Goal: Complete application form: Complete application form

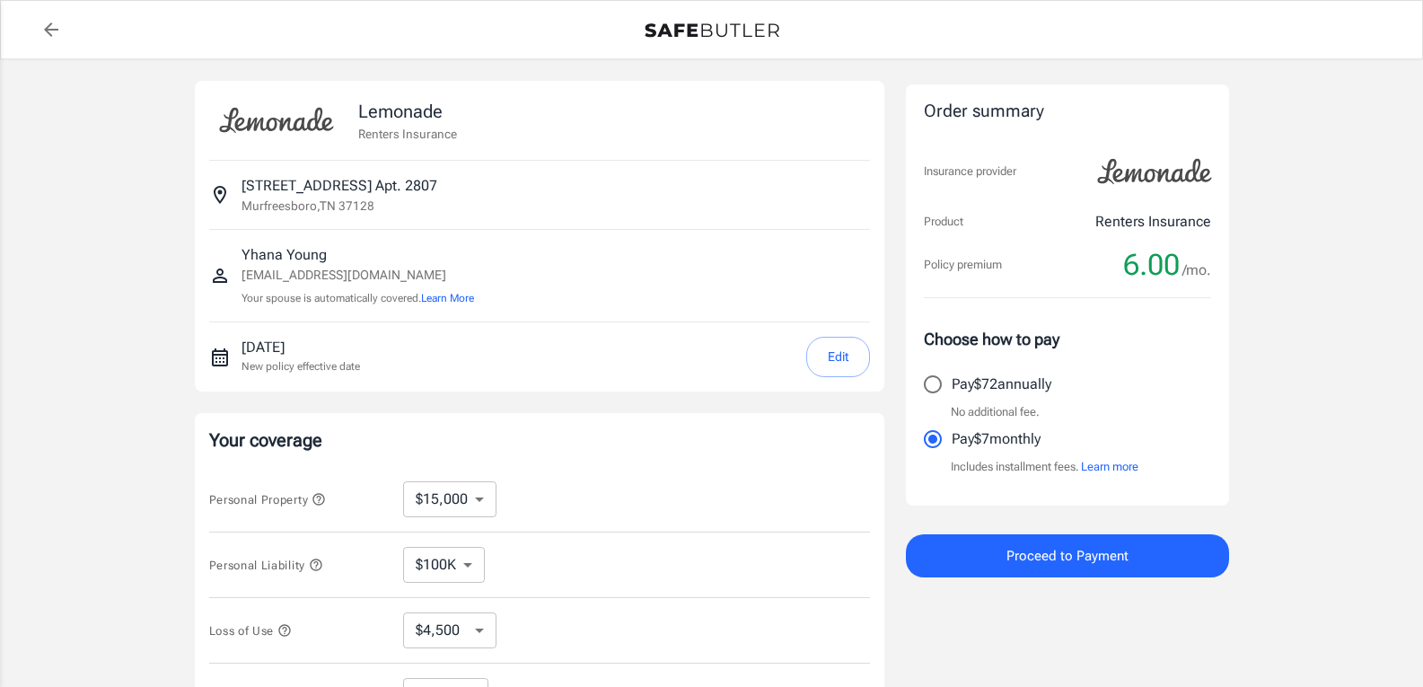
select select "15000"
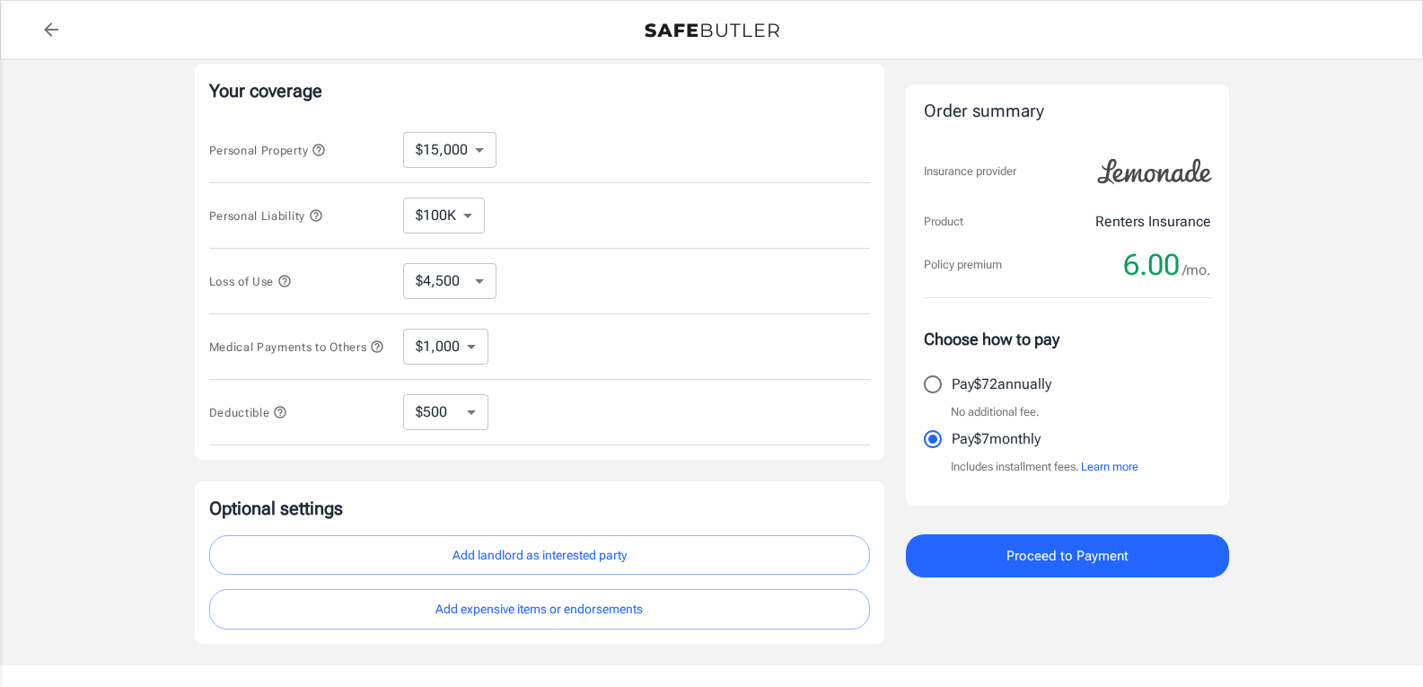
scroll to position [352, 0]
click at [469, 414] on select "$250 $500 $1,000 $2,500" at bounding box center [445, 410] width 85 height 36
select select "250"
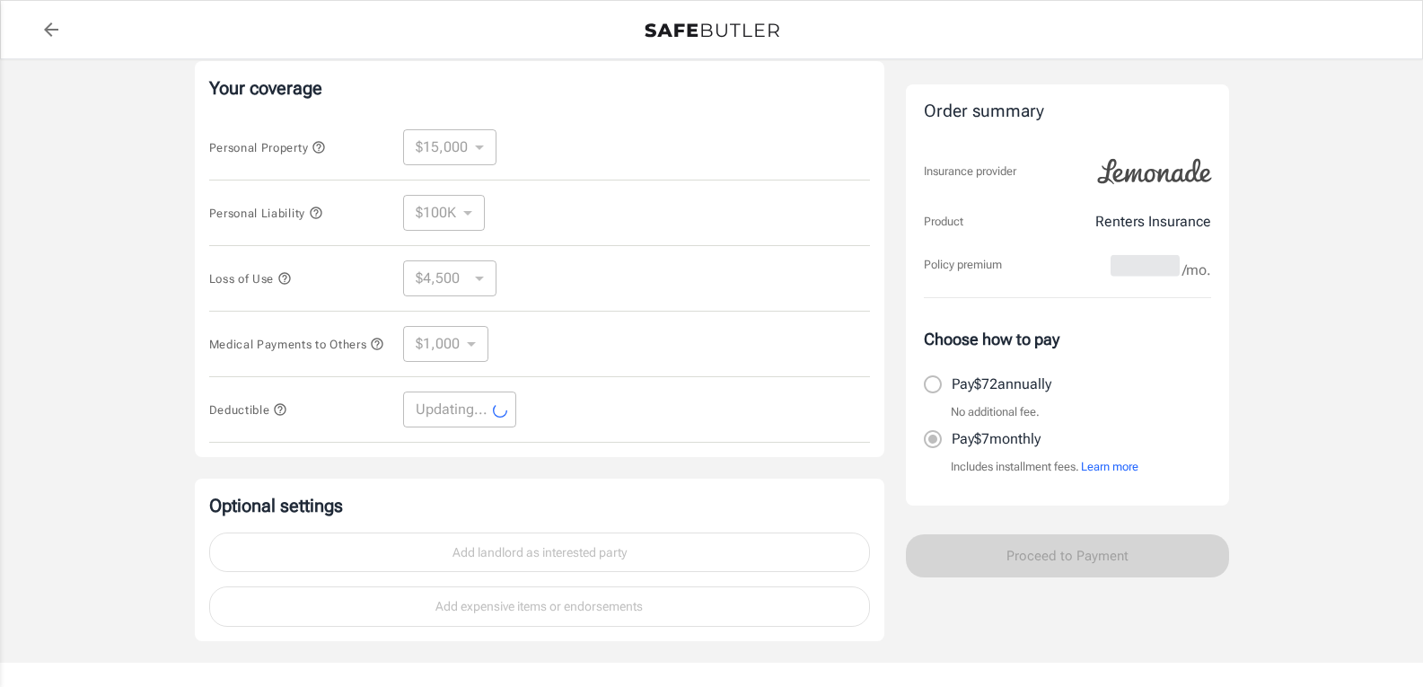
select select "250"
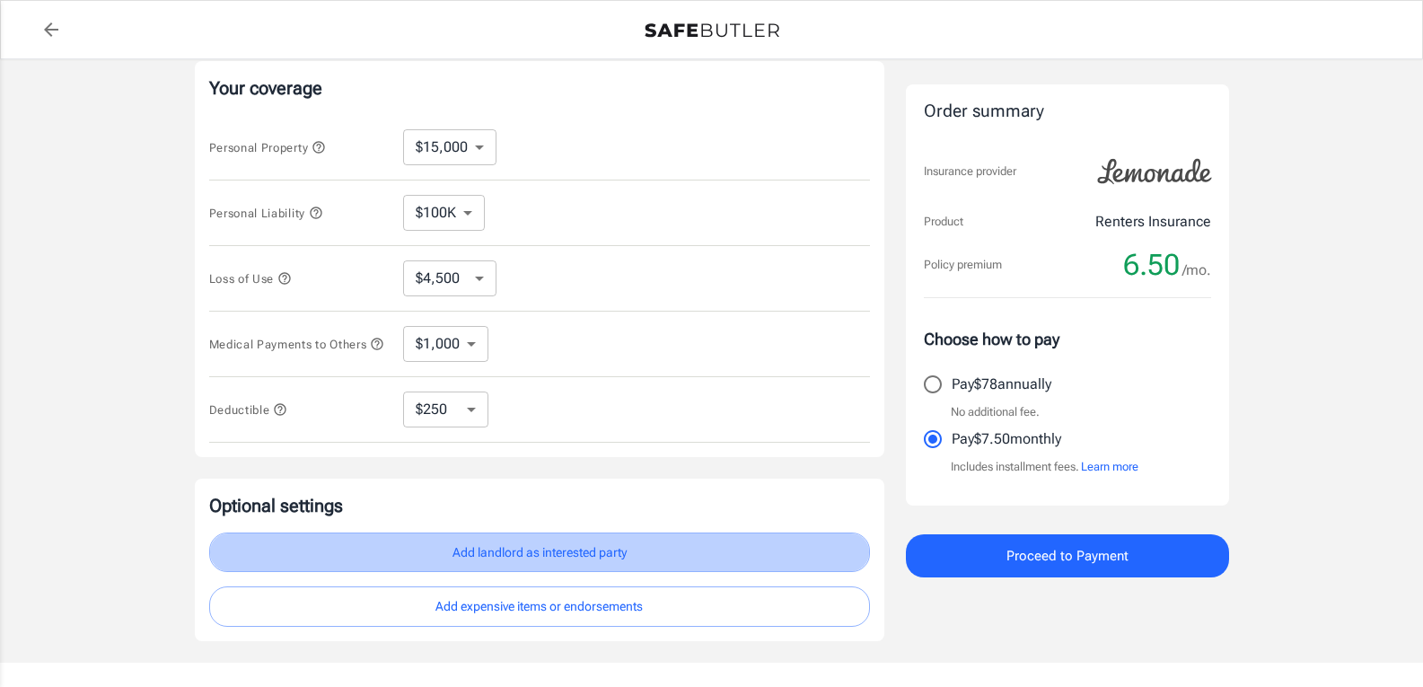
click at [506, 552] on button "Add landlord as interested party" at bounding box center [539, 553] width 661 height 40
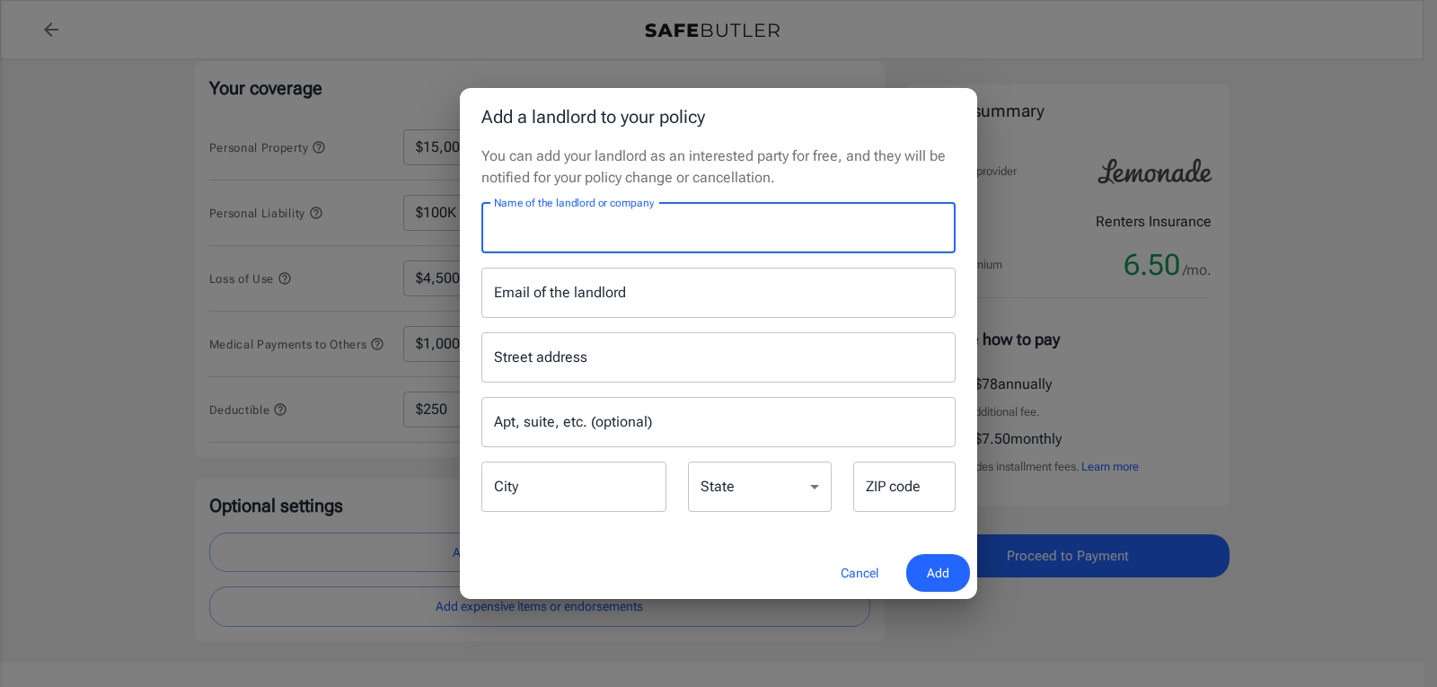
click at [607, 235] on input "Name of the landlord or company" at bounding box center [718, 228] width 474 height 50
type input "[GEOGRAPHIC_DATA]"
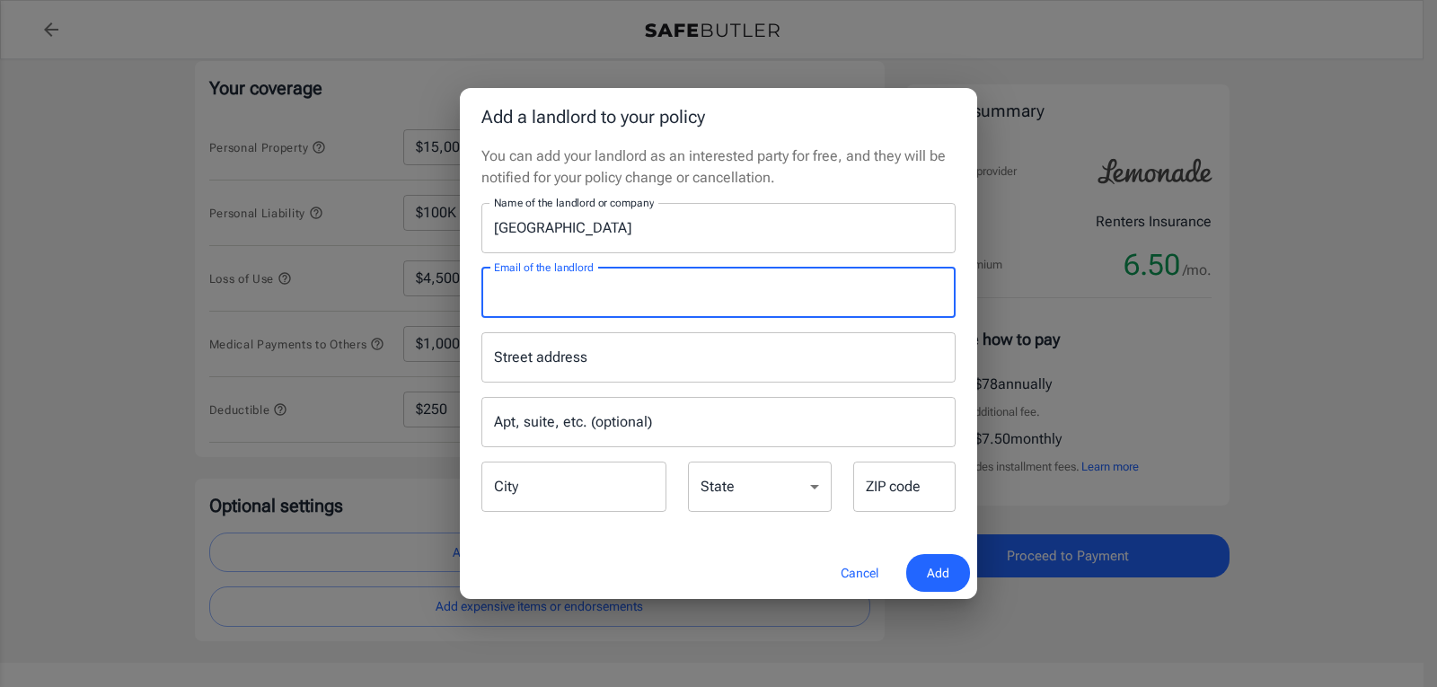
click at [598, 291] on input "Email of the landlord" at bounding box center [718, 293] width 474 height 50
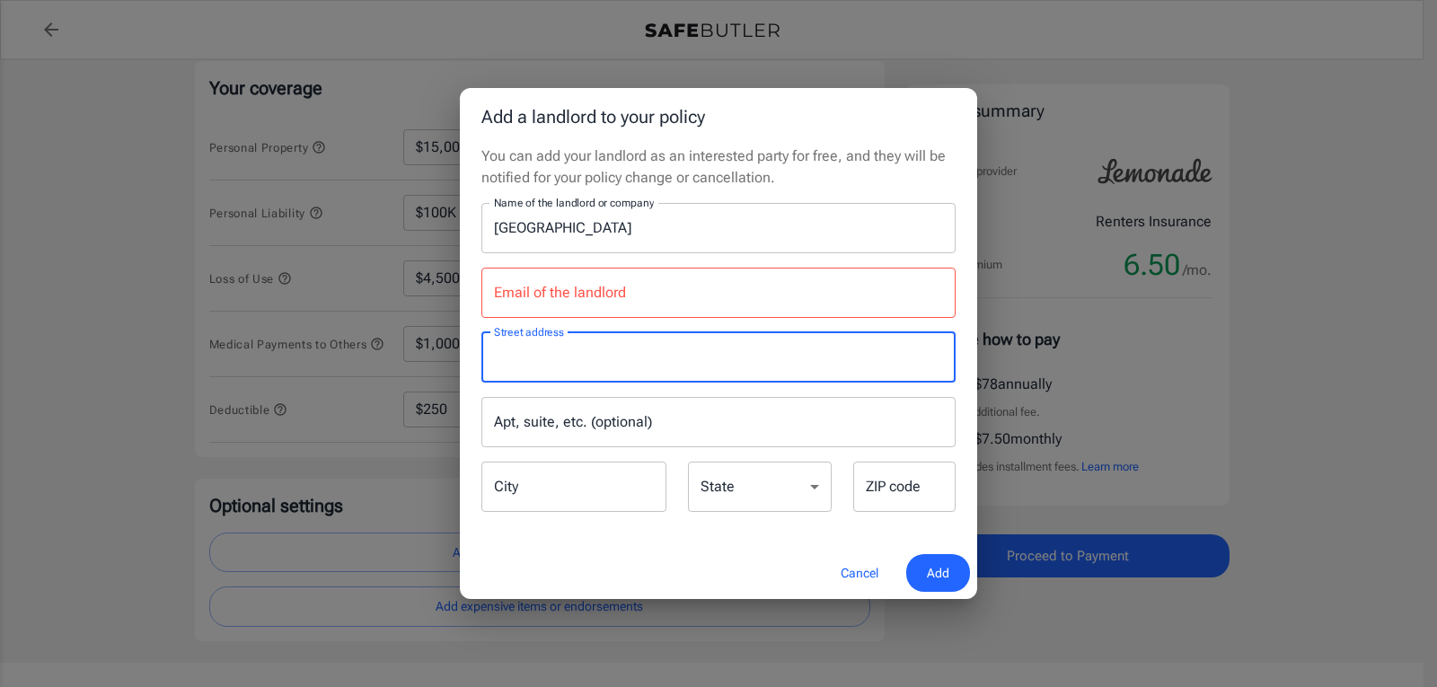
click at [557, 362] on input "Street address" at bounding box center [718, 357] width 458 height 34
type input "[STREET_ADDRESS]"
type input "Apt. 2807"
type input "Murfreesboro"
type input "37128"
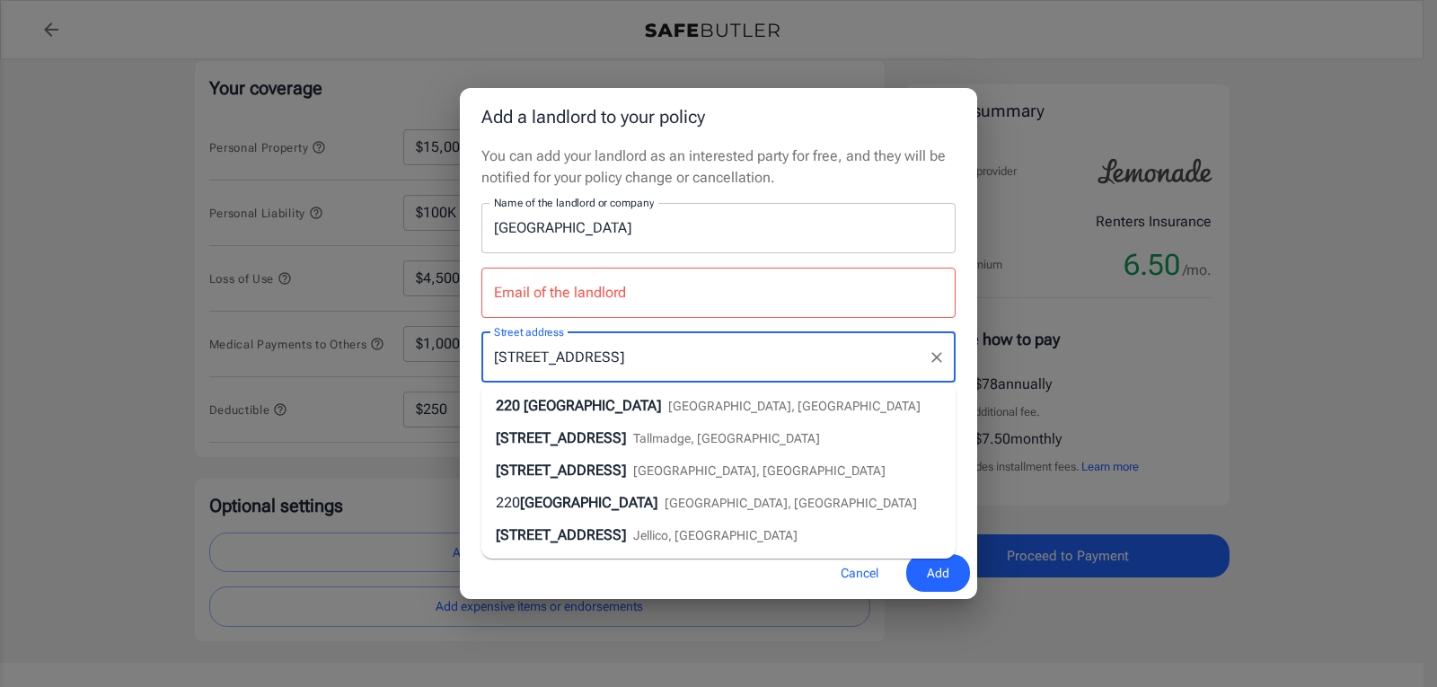
click at [626, 360] on input "[STREET_ADDRESS]" at bounding box center [704, 357] width 431 height 34
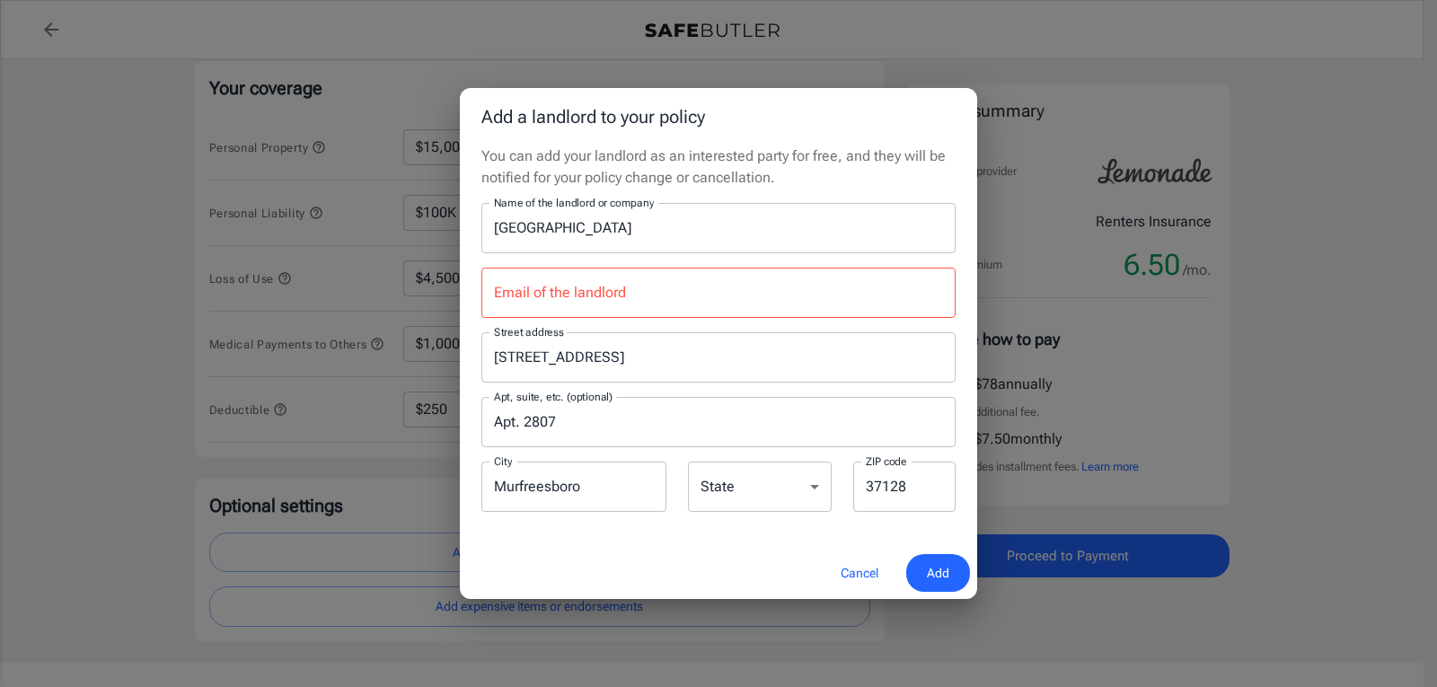
click at [1046, 500] on div "Add a landlord to your policy You can add your landlord as an interested party …" at bounding box center [718, 343] width 1437 height 687
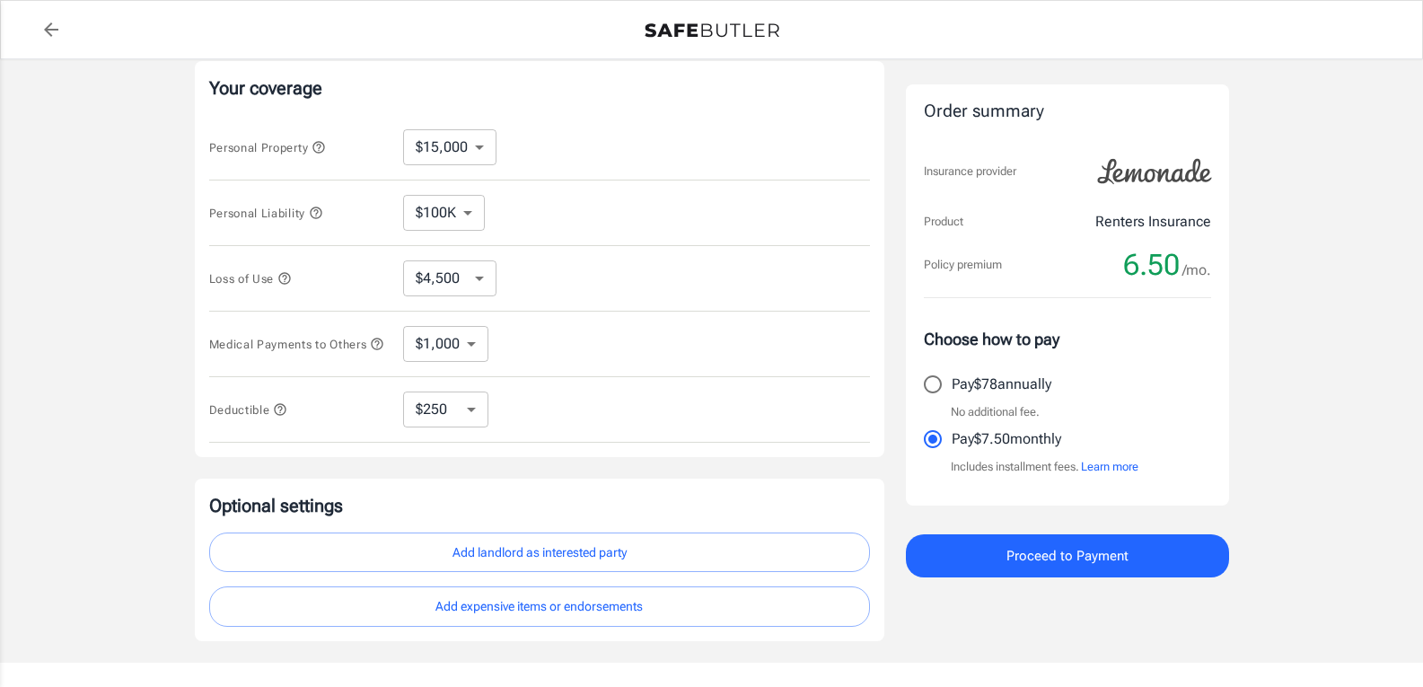
click at [521, 558] on button "Add landlord as interested party" at bounding box center [539, 553] width 661 height 40
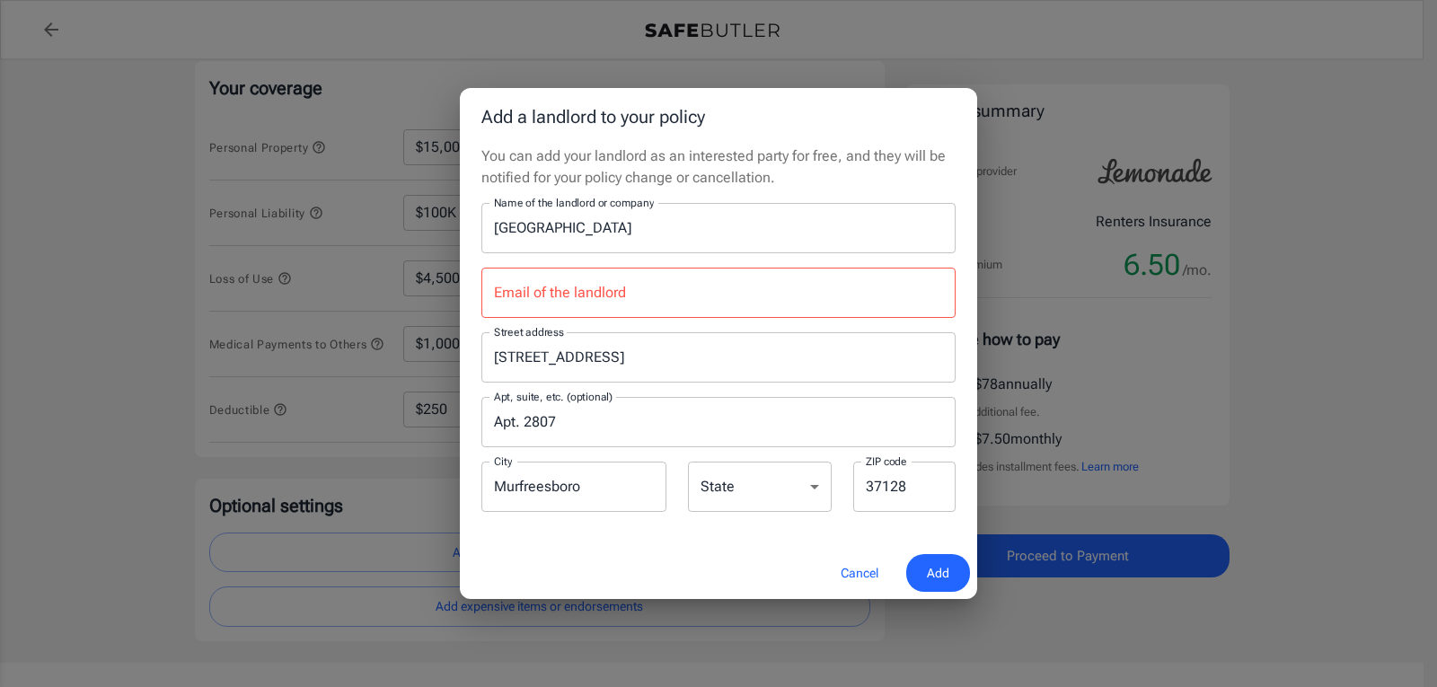
click at [581, 418] on input "Apt. 2807" at bounding box center [718, 422] width 474 height 50
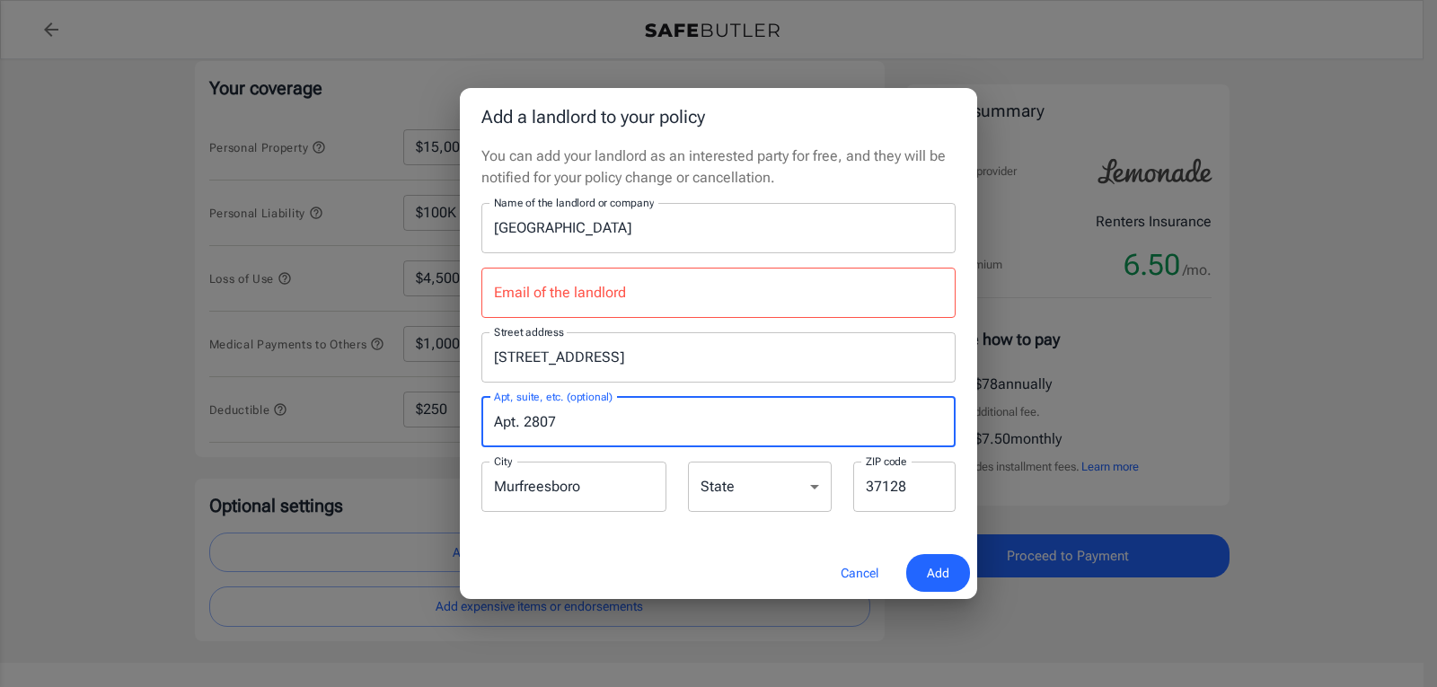
click at [581, 418] on input "Apt. 2807" at bounding box center [718, 422] width 474 height 50
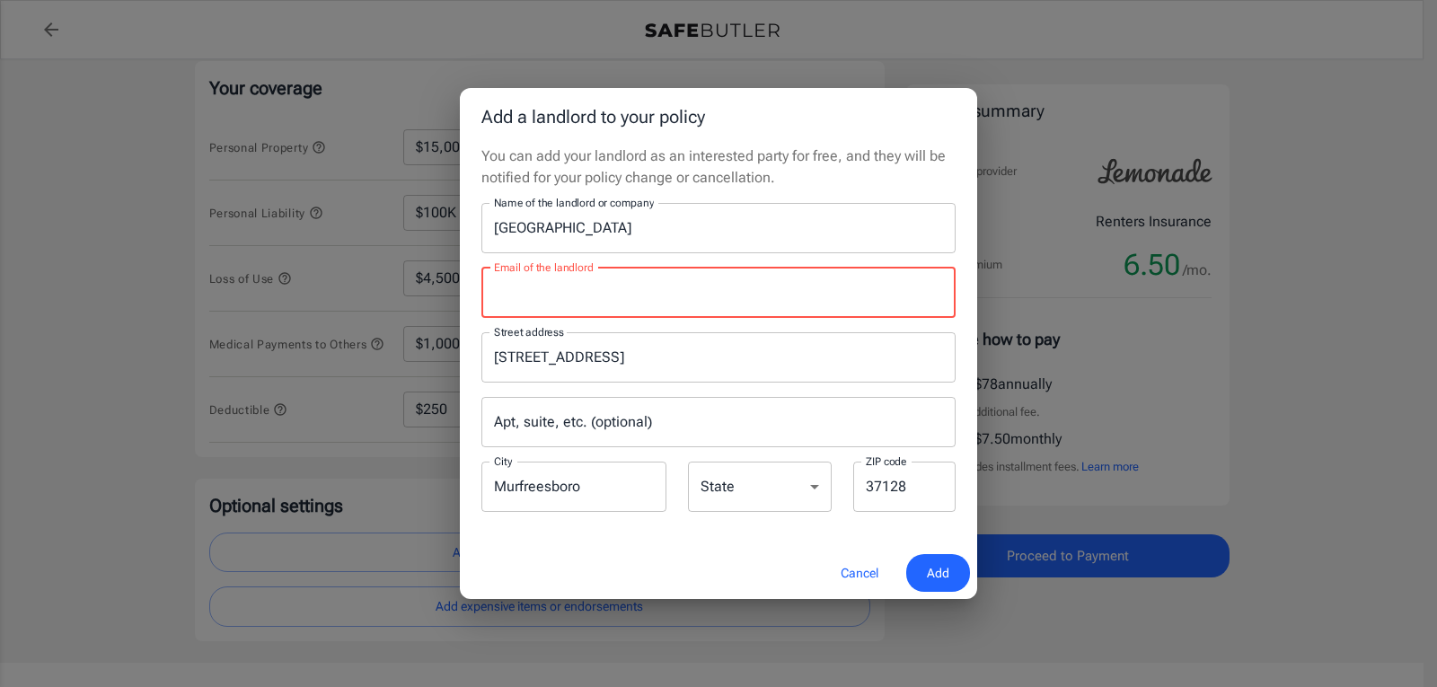
click at [506, 285] on input "Email of the landlord" at bounding box center [718, 293] width 474 height 50
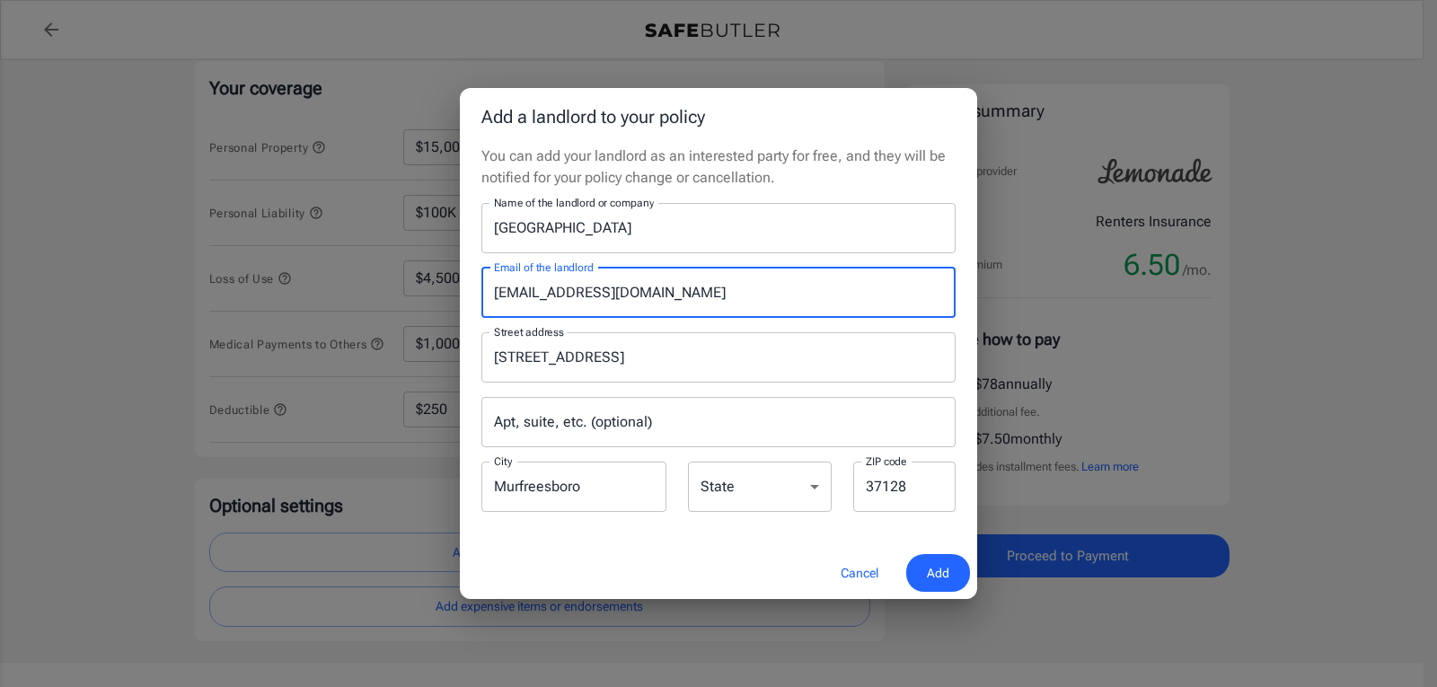
click at [589, 299] on input "[EMAIL_ADDRESS][DOMAIN_NAME]" at bounding box center [718, 293] width 474 height 50
click at [539, 292] on input "[EMAIL_ADDRESS][DOMAIN_NAME]" at bounding box center [718, 293] width 474 height 50
click at [541, 292] on input "[EMAIL_ADDRESS][DOMAIN_NAME]" at bounding box center [718, 293] width 474 height 50
type input "[EMAIL_ADDRESS][DOMAIN_NAME]"
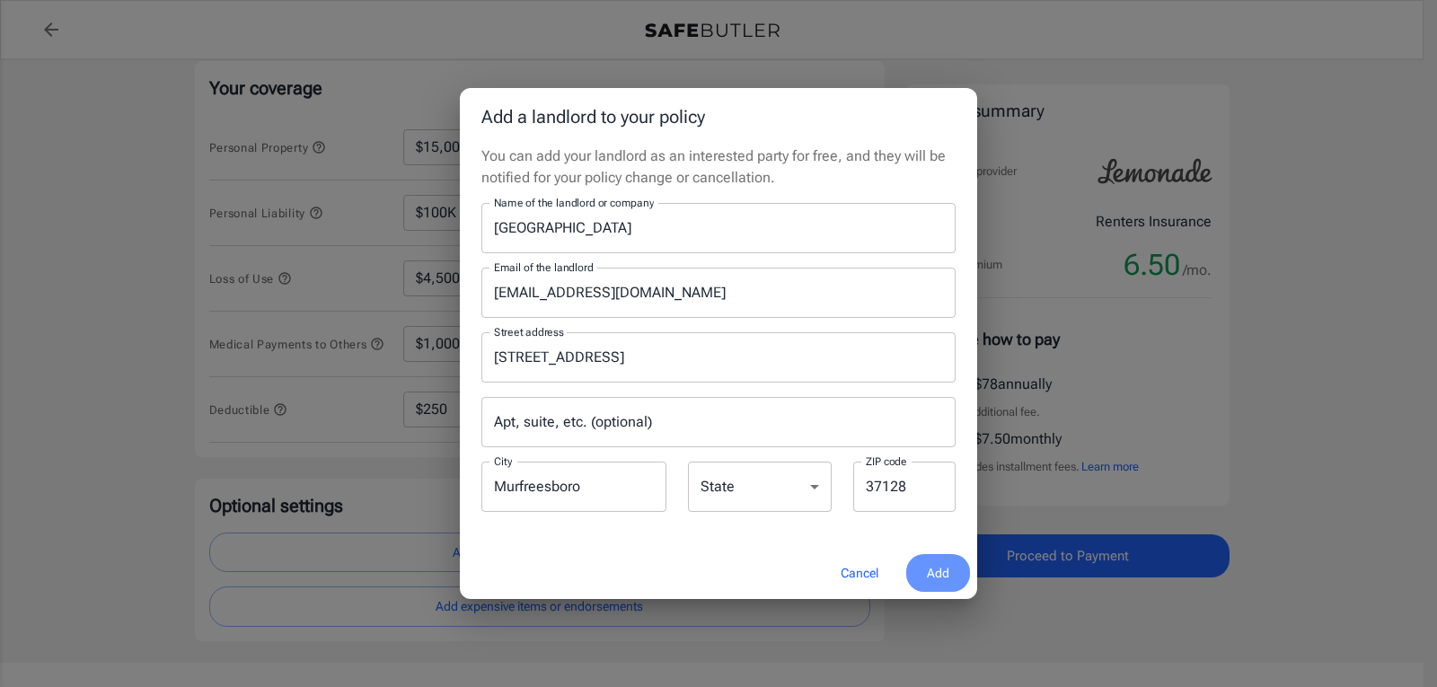
click at [932, 577] on span "Add" at bounding box center [938, 573] width 22 height 22
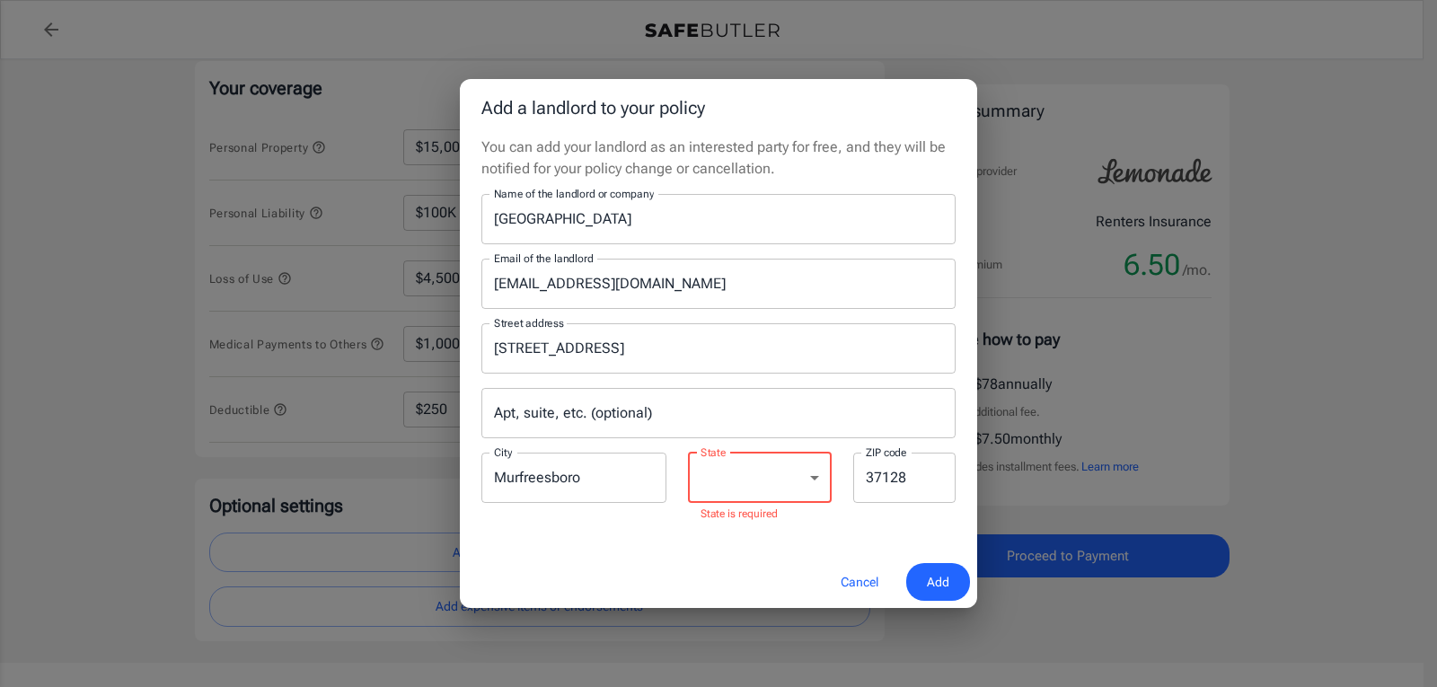
click at [787, 482] on select "[US_STATE] [US_STATE] [US_STATE] [US_STATE] [US_STATE] [US_STATE] [US_STATE] [U…" at bounding box center [760, 478] width 144 height 50
select select "TN"
click at [688, 461] on select "[US_STATE] [US_STATE] [US_STATE] [US_STATE] [US_STATE] [US_STATE] [US_STATE] [U…" at bounding box center [760, 478] width 144 height 50
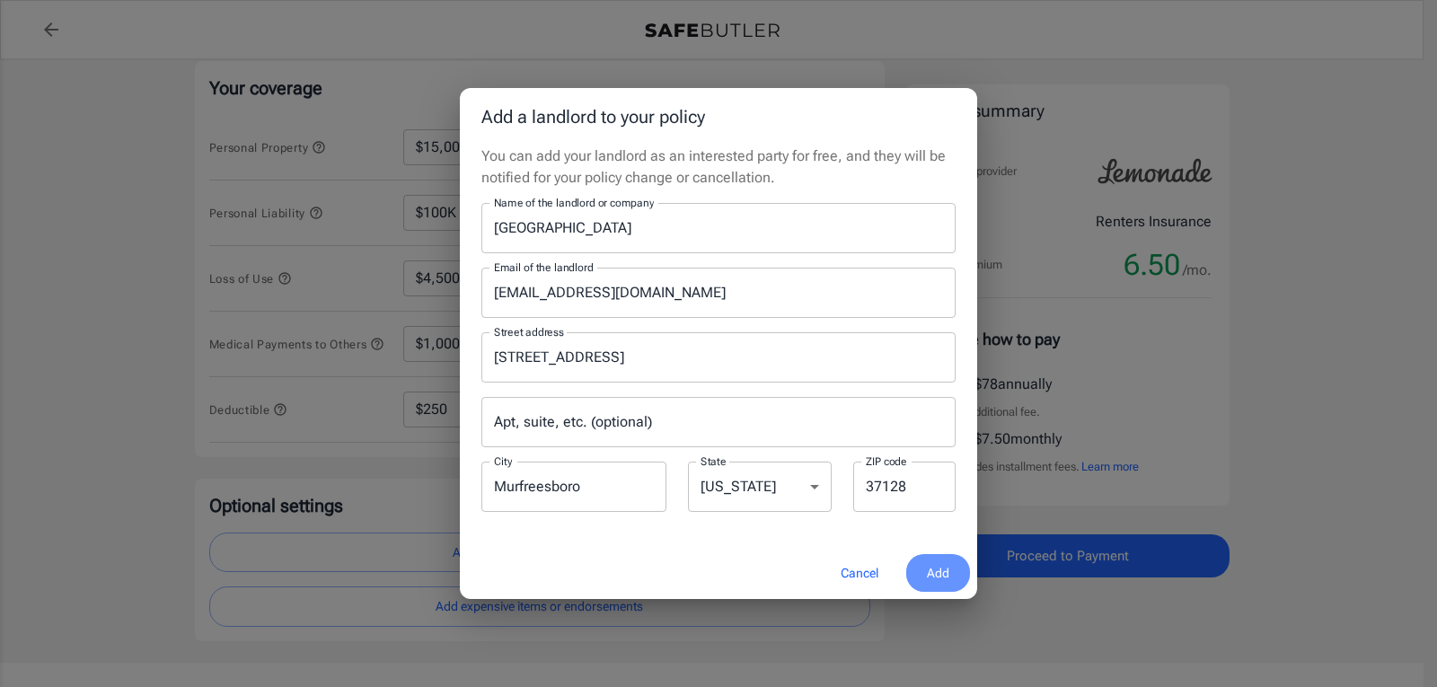
click at [936, 566] on span "Add" at bounding box center [938, 573] width 22 height 22
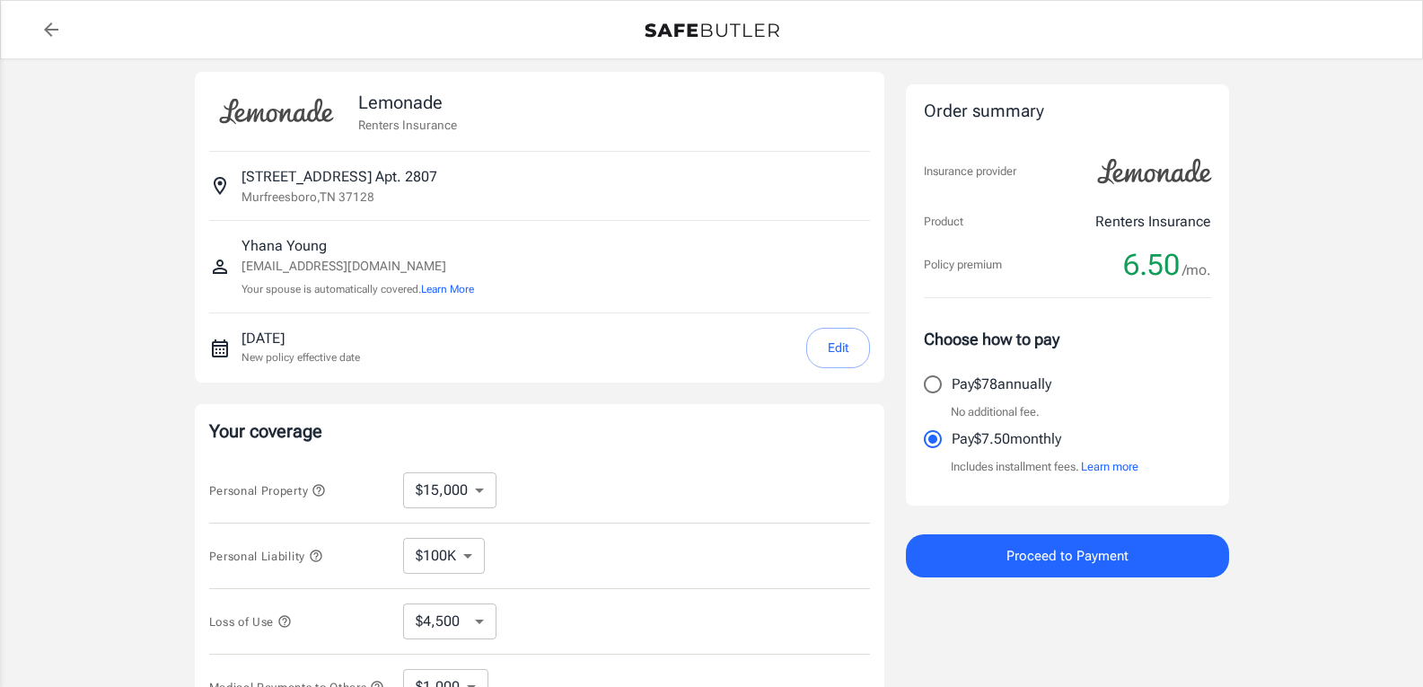
scroll to position [0, 0]
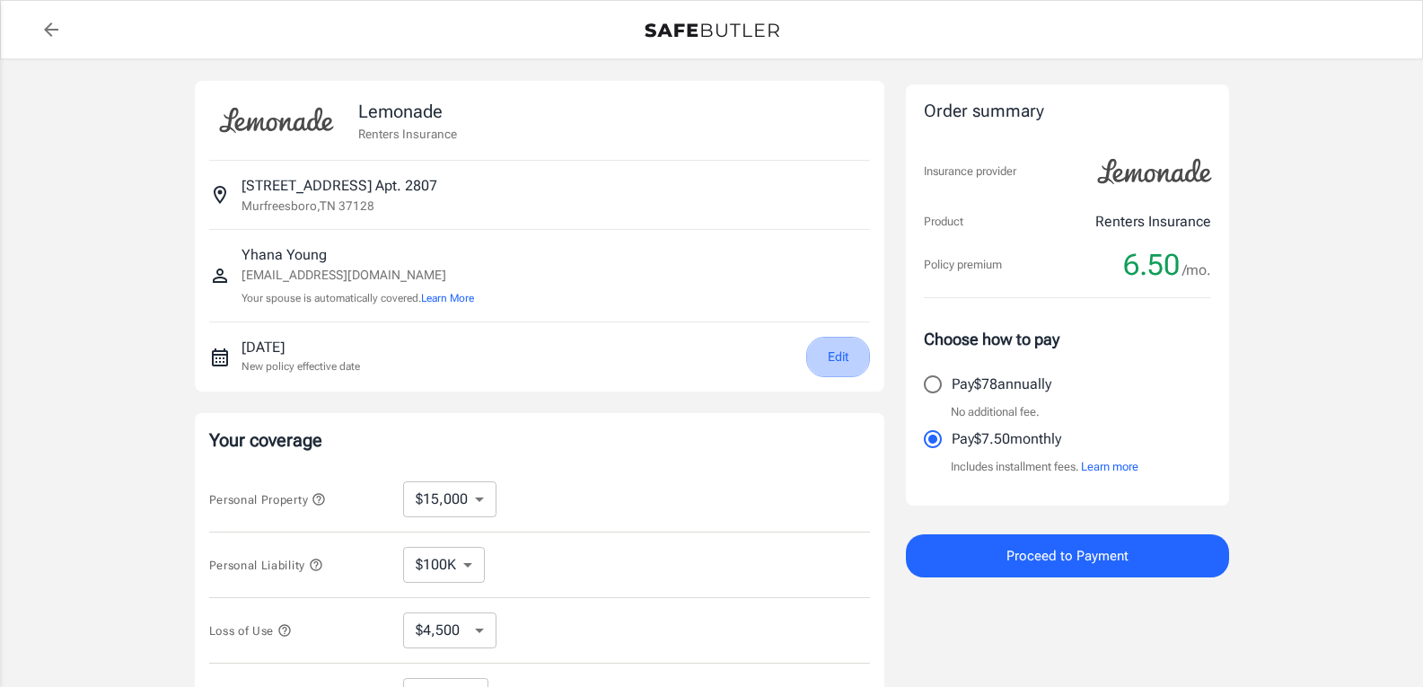
click at [844, 360] on button "Edit" at bounding box center [838, 357] width 64 height 40
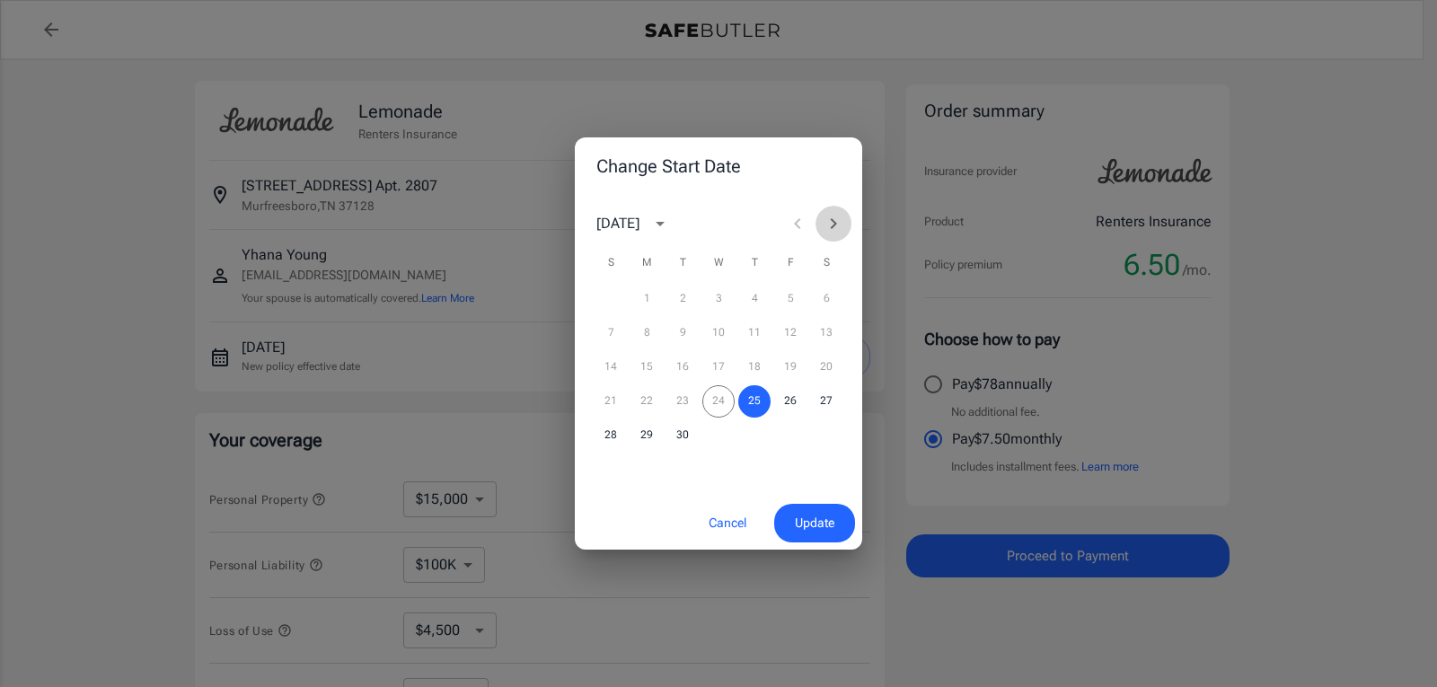
click at [834, 222] on icon "Next month" at bounding box center [834, 223] width 6 height 11
click at [720, 296] on button "1" at bounding box center [718, 299] width 32 height 32
click at [810, 520] on span "Update" at bounding box center [815, 523] width 40 height 22
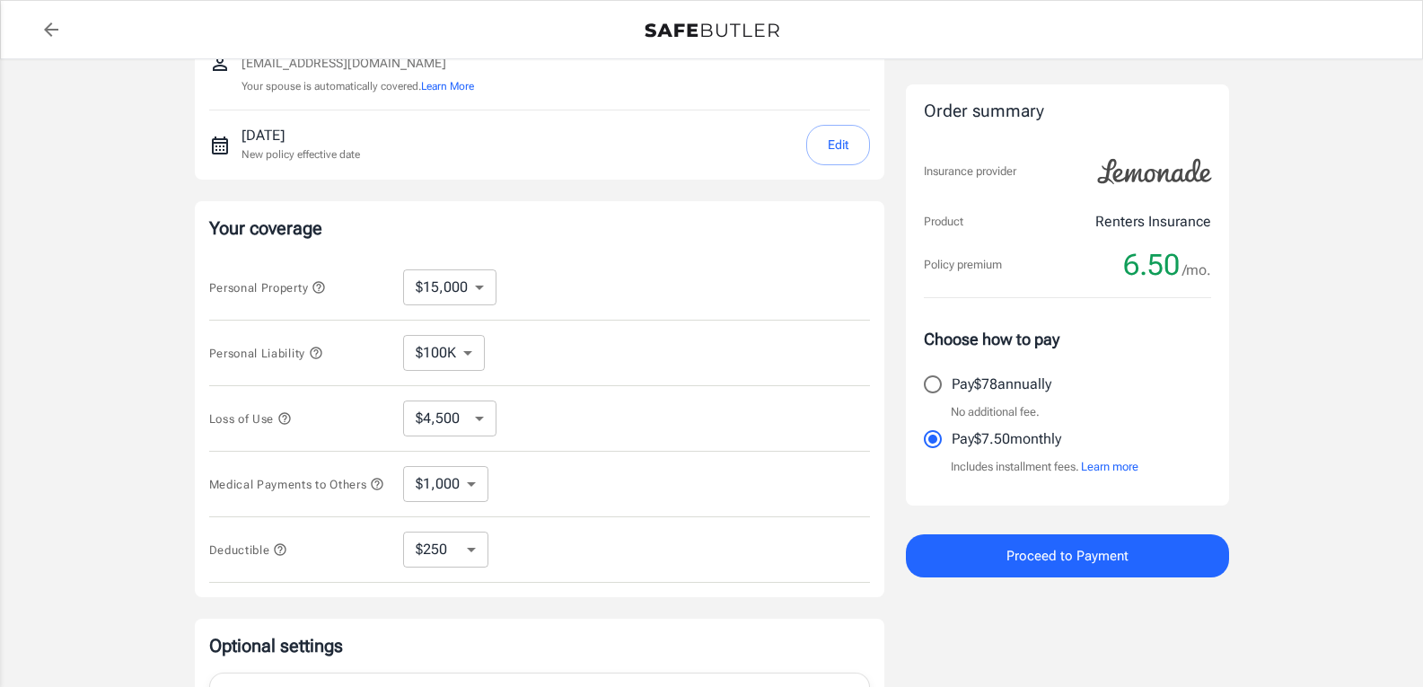
scroll to position [216, 0]
click at [278, 412] on span "Loss of Use" at bounding box center [250, 415] width 83 height 13
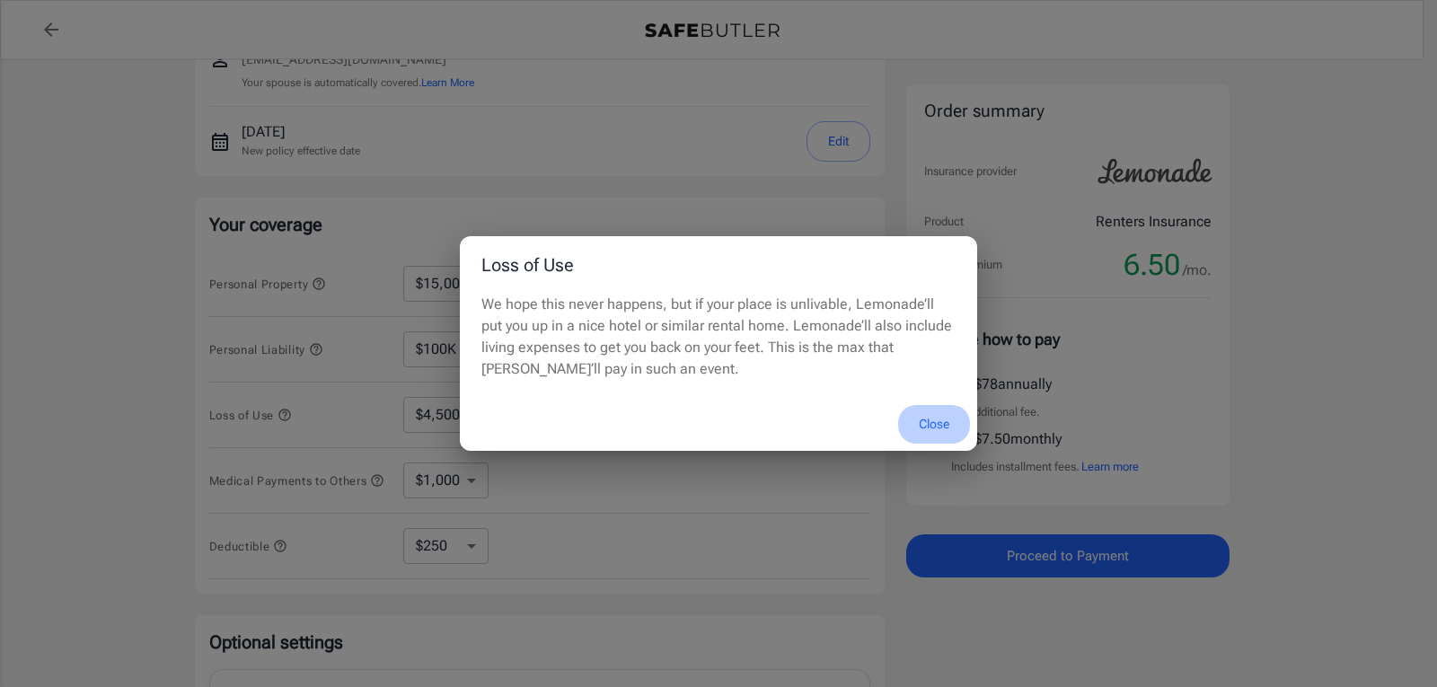
click at [942, 420] on button "Close" at bounding box center [934, 424] width 72 height 39
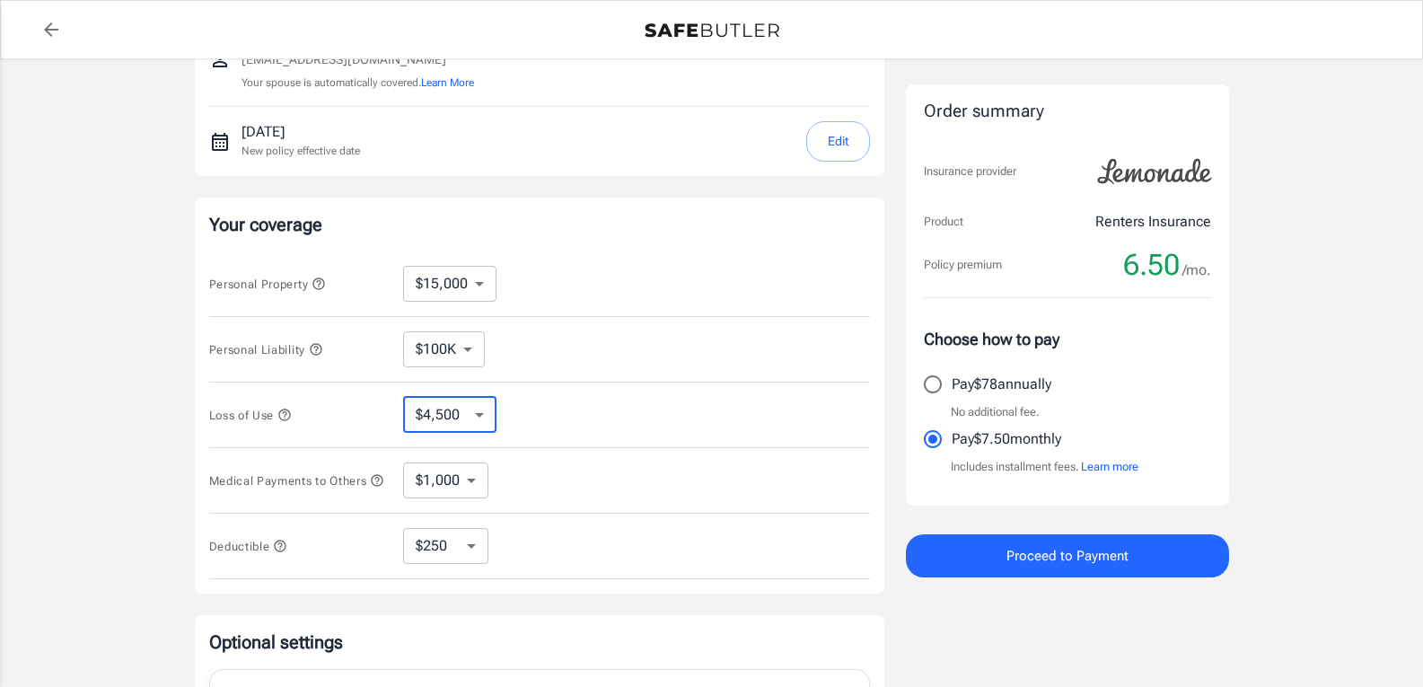
click at [480, 409] on select "$4,500 $7,500 $13,500 $22,500 $34,500 $55,500 $85,500 $130K $200K" at bounding box center [449, 415] width 93 height 36
select select "7500"
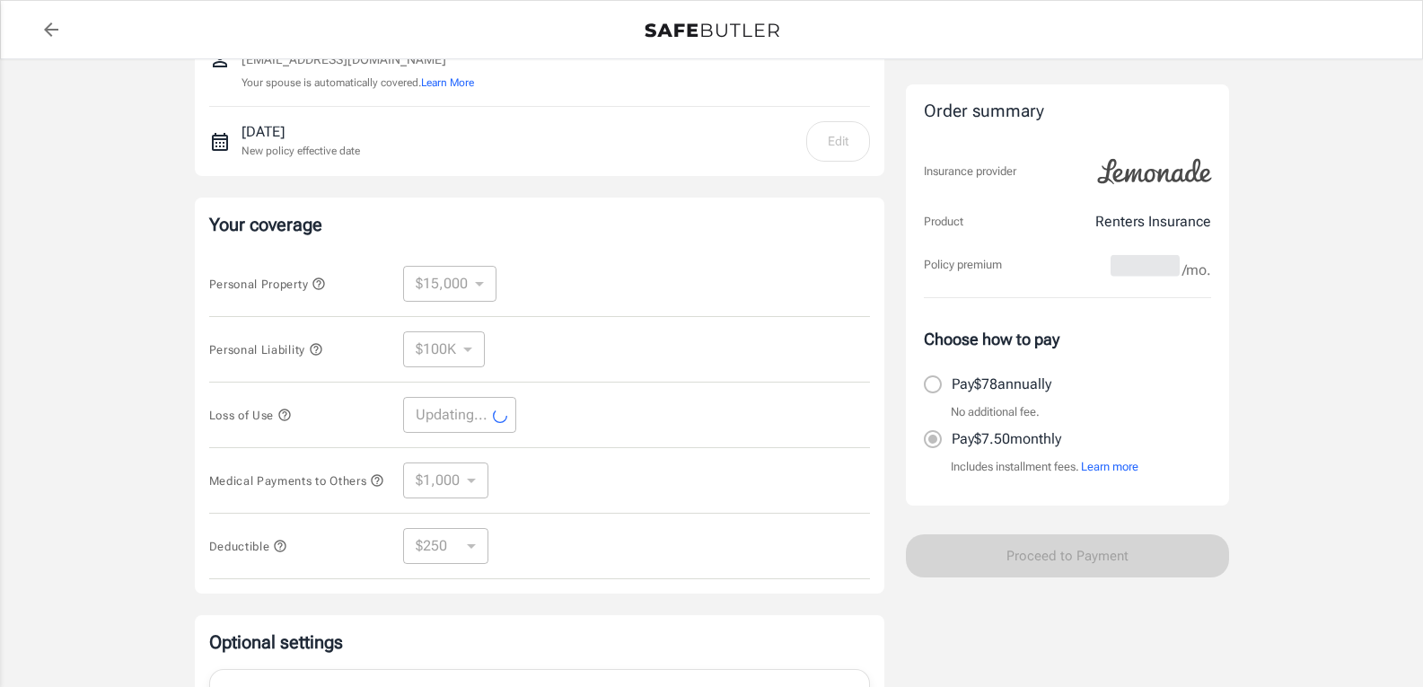
select select "7500"
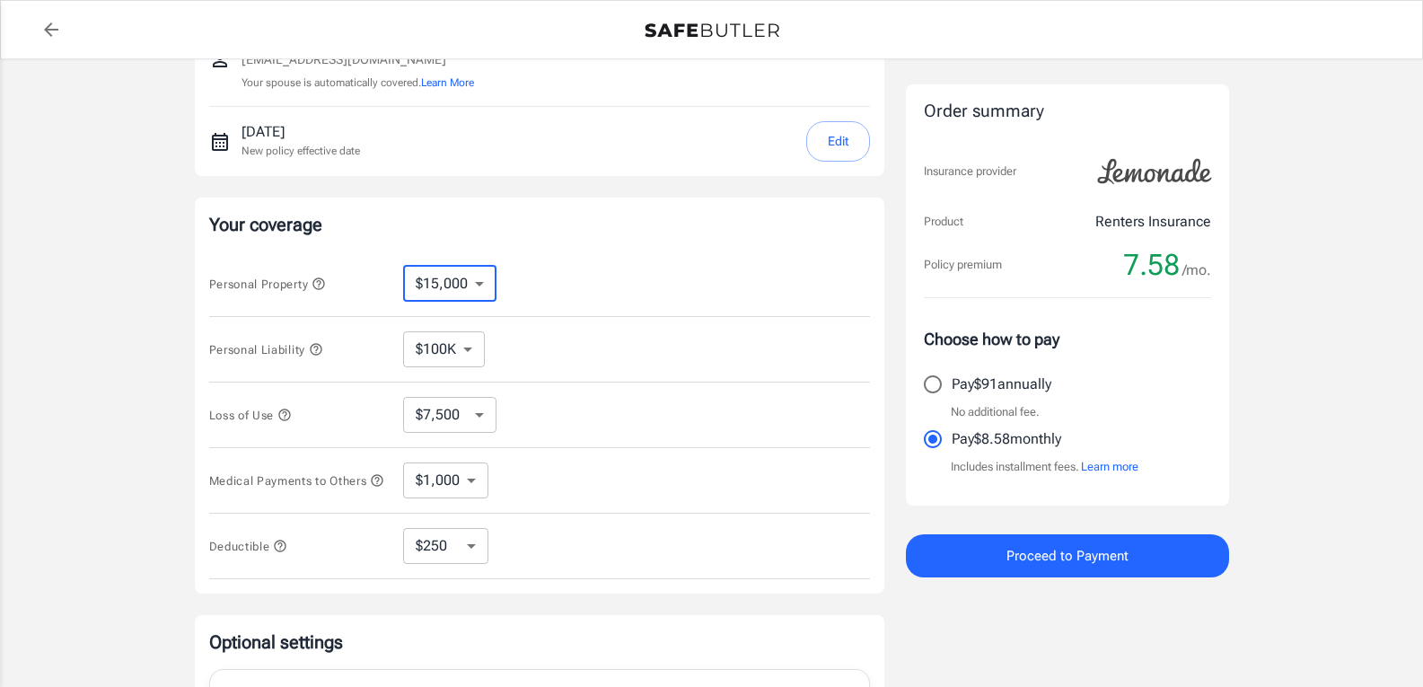
click at [474, 286] on select "$10,000 $15,000 $20,000 $25,000 $30,000 $40,000 $50,000 $100K $150K $200K $250K" at bounding box center [449, 284] width 93 height 36
select select "20000"
click at [324, 282] on icon "button" at bounding box center [319, 283] width 12 height 12
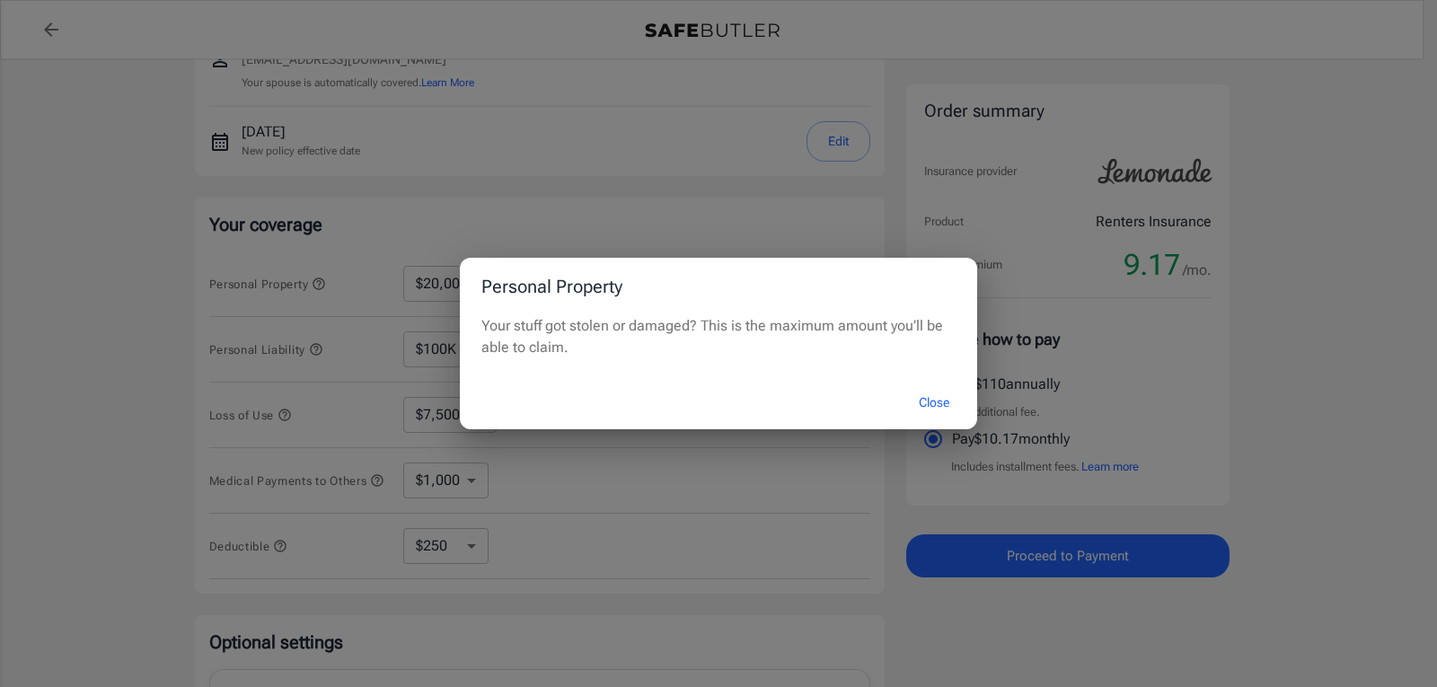
click at [630, 514] on div "Personal Property Your stuff got stolen or damaged? This is the maximum amount …" at bounding box center [718, 343] width 1437 height 687
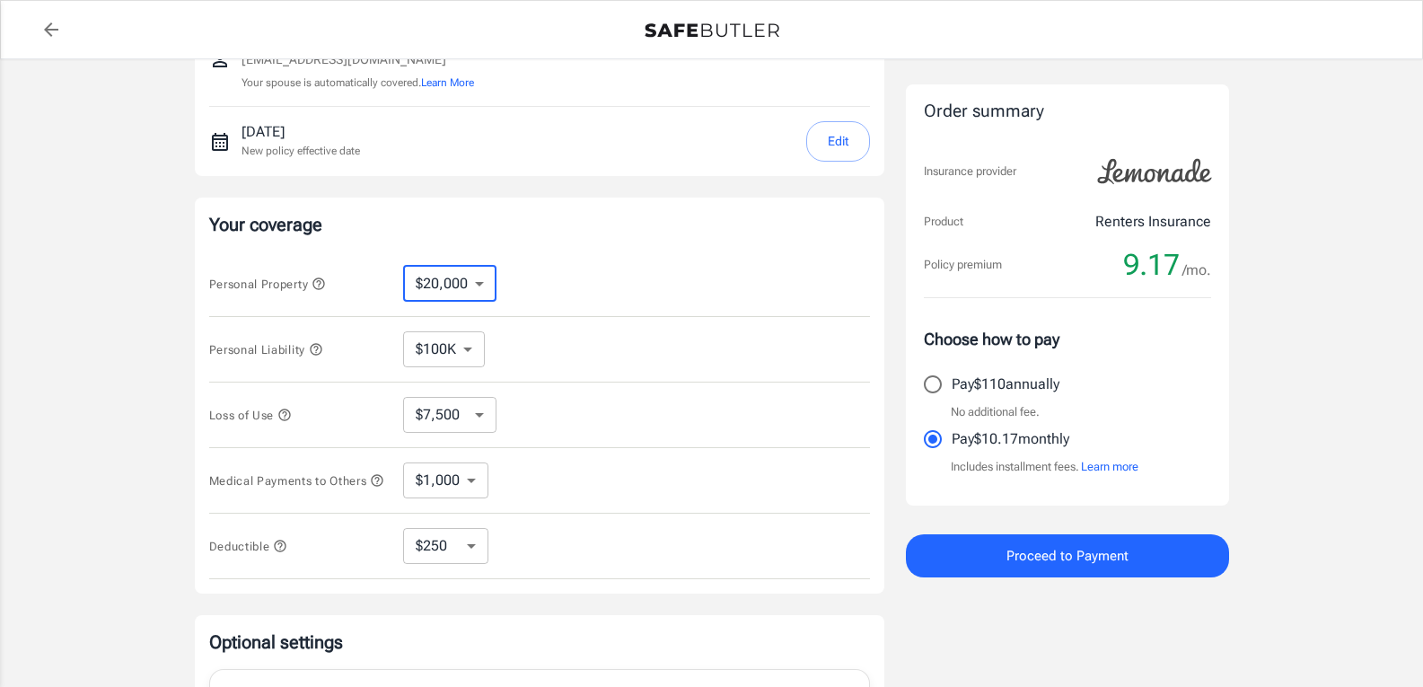
click at [478, 284] on select "$10,000 $15,000 $20,000 $25,000 $30,000 $40,000 $50,000 $100K $150K $200K $250K" at bounding box center [449, 284] width 93 height 36
select select "10000"
click at [480, 280] on select "$10,000 $15,000 $20,000 $25,000 $30,000 $40,000 $50,000 $100K $150K $200K $250K" at bounding box center [449, 284] width 93 height 36
select select "15000"
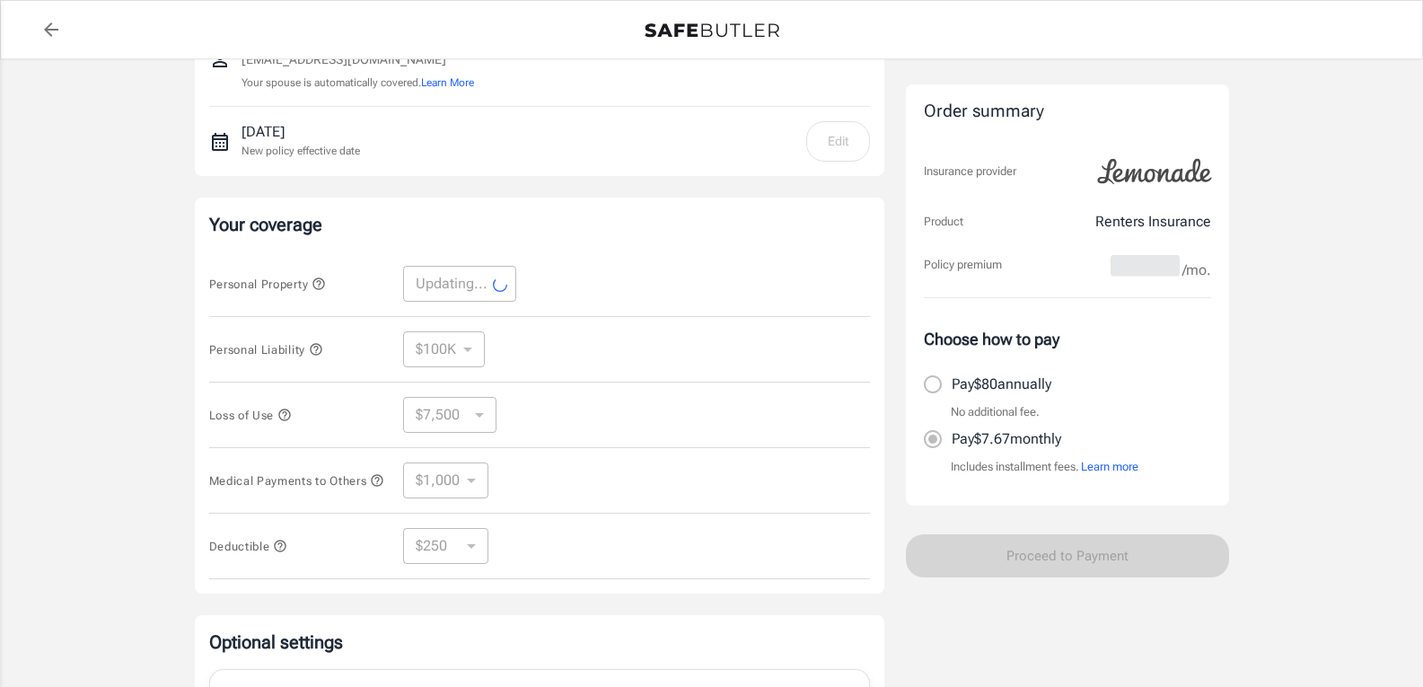
select select "15000"
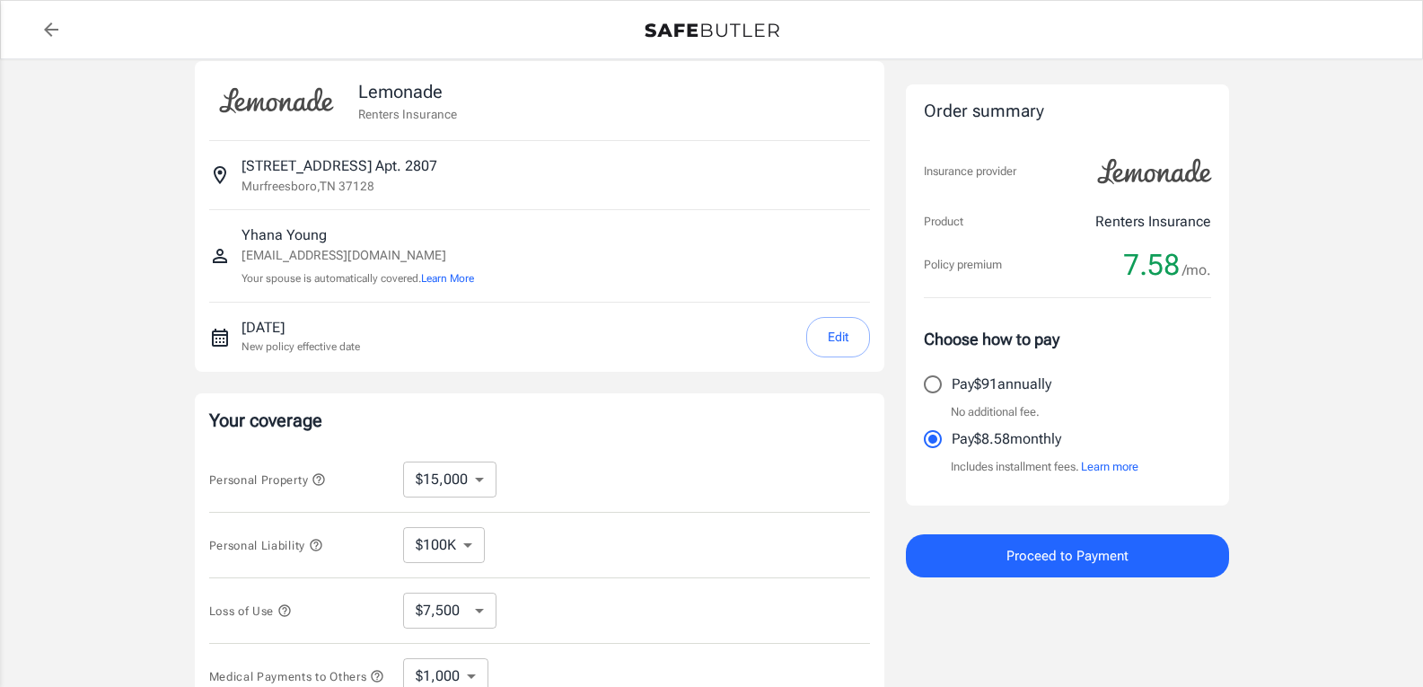
scroll to position [0, 0]
